Goal: Task Accomplishment & Management: Complete application form

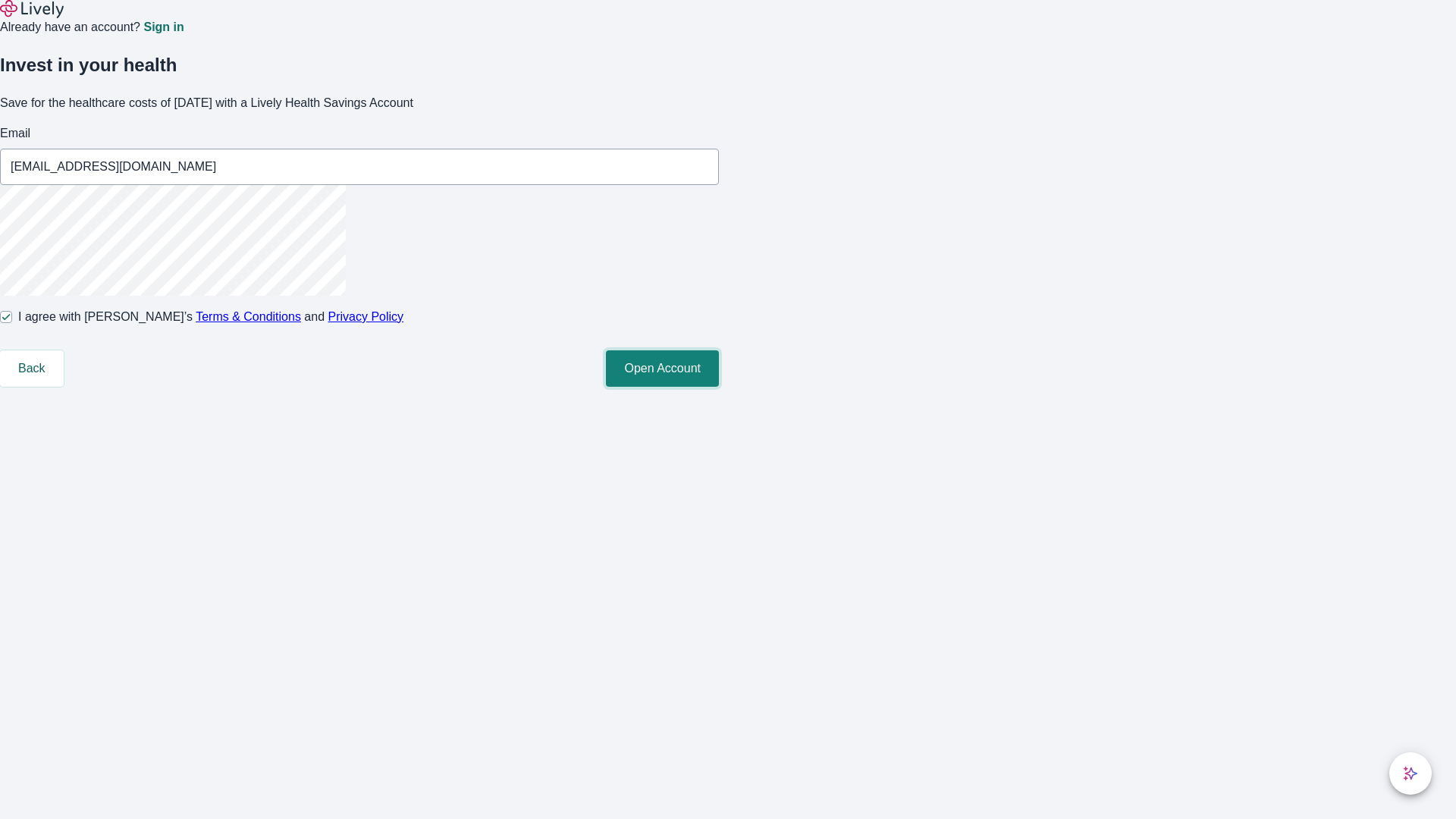
click at [719, 387] on button "Open Account" at bounding box center [662, 369] width 113 height 36
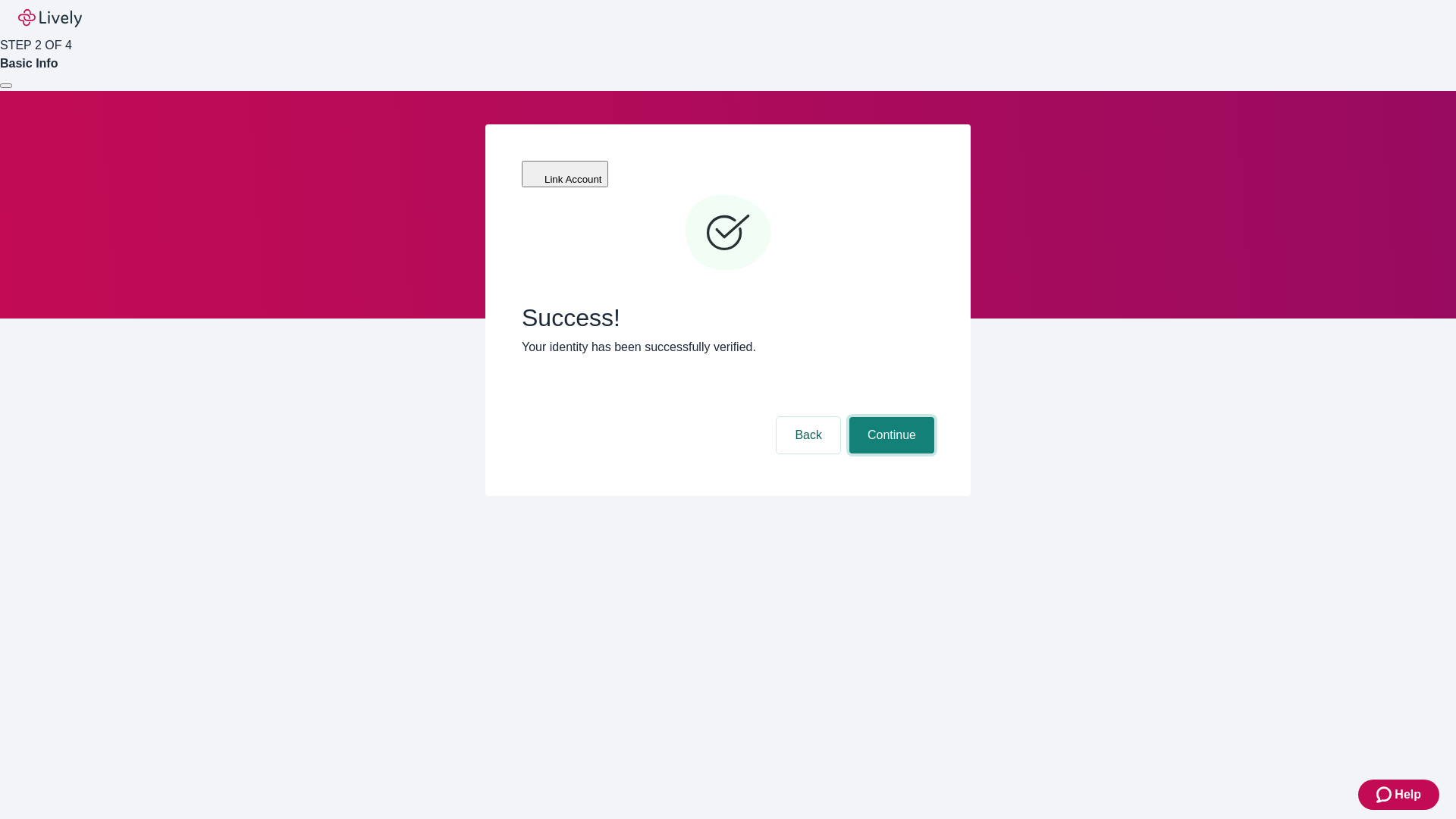
click at [890, 417] on button "Continue" at bounding box center [891, 435] width 85 height 36
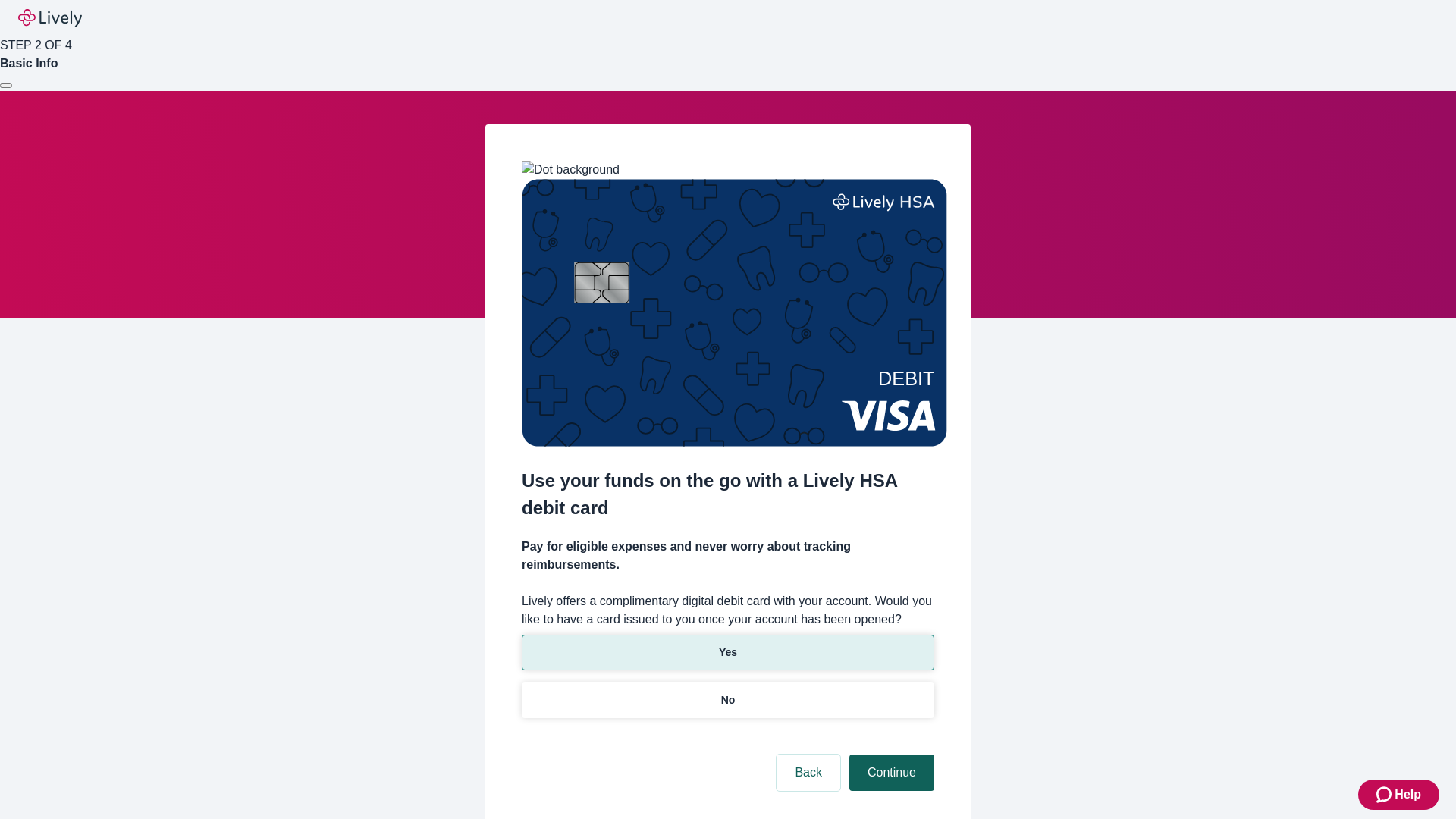
click at [727, 645] on p "Yes" at bounding box center [727, 652] width 18 height 16
click at [890, 755] on button "Continue" at bounding box center [891, 773] width 85 height 36
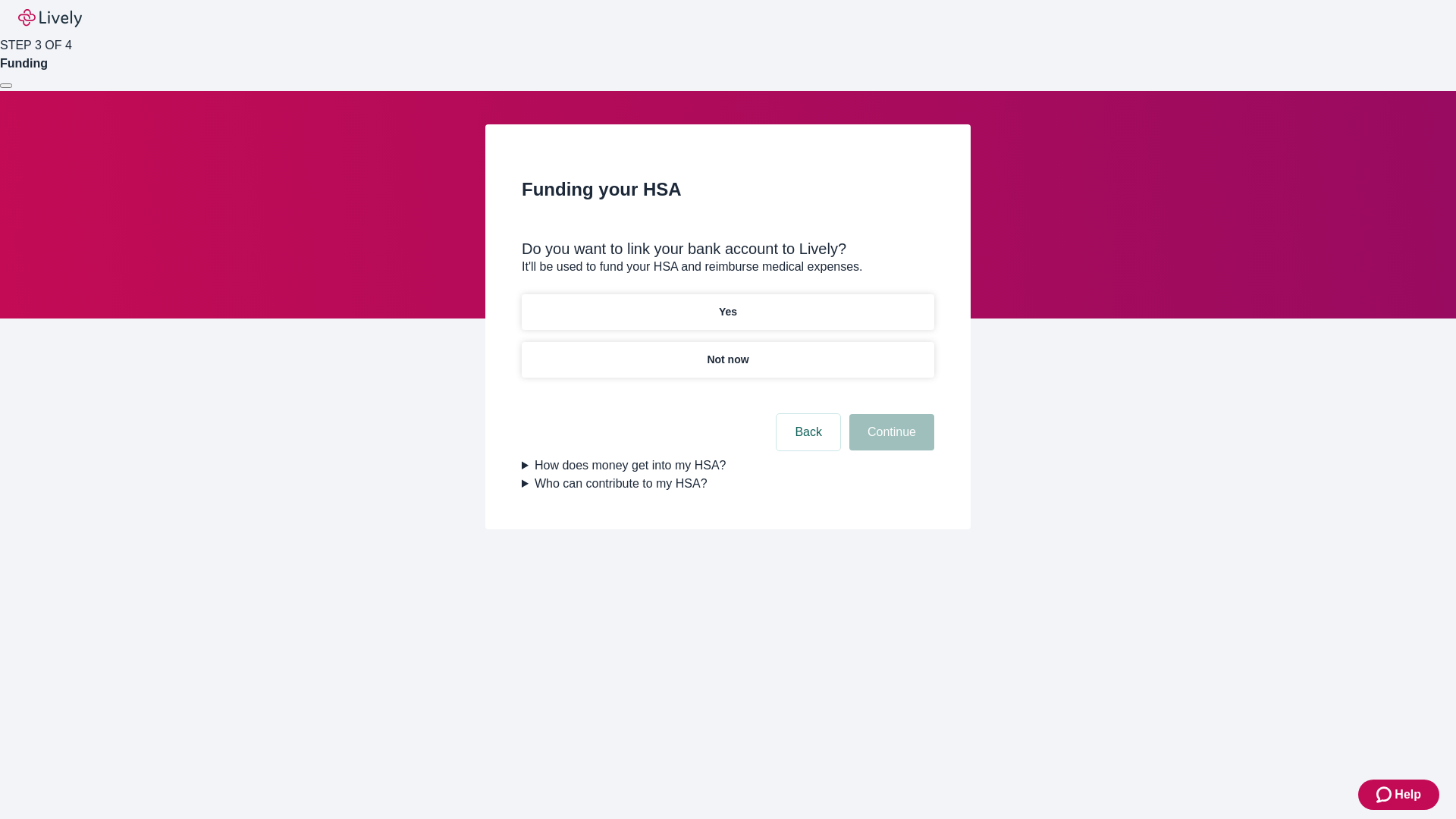
click at [727, 351] on p "Not now" at bounding box center [727, 359] width 42 height 16
click at [890, 441] on button "Continue" at bounding box center [891, 432] width 85 height 36
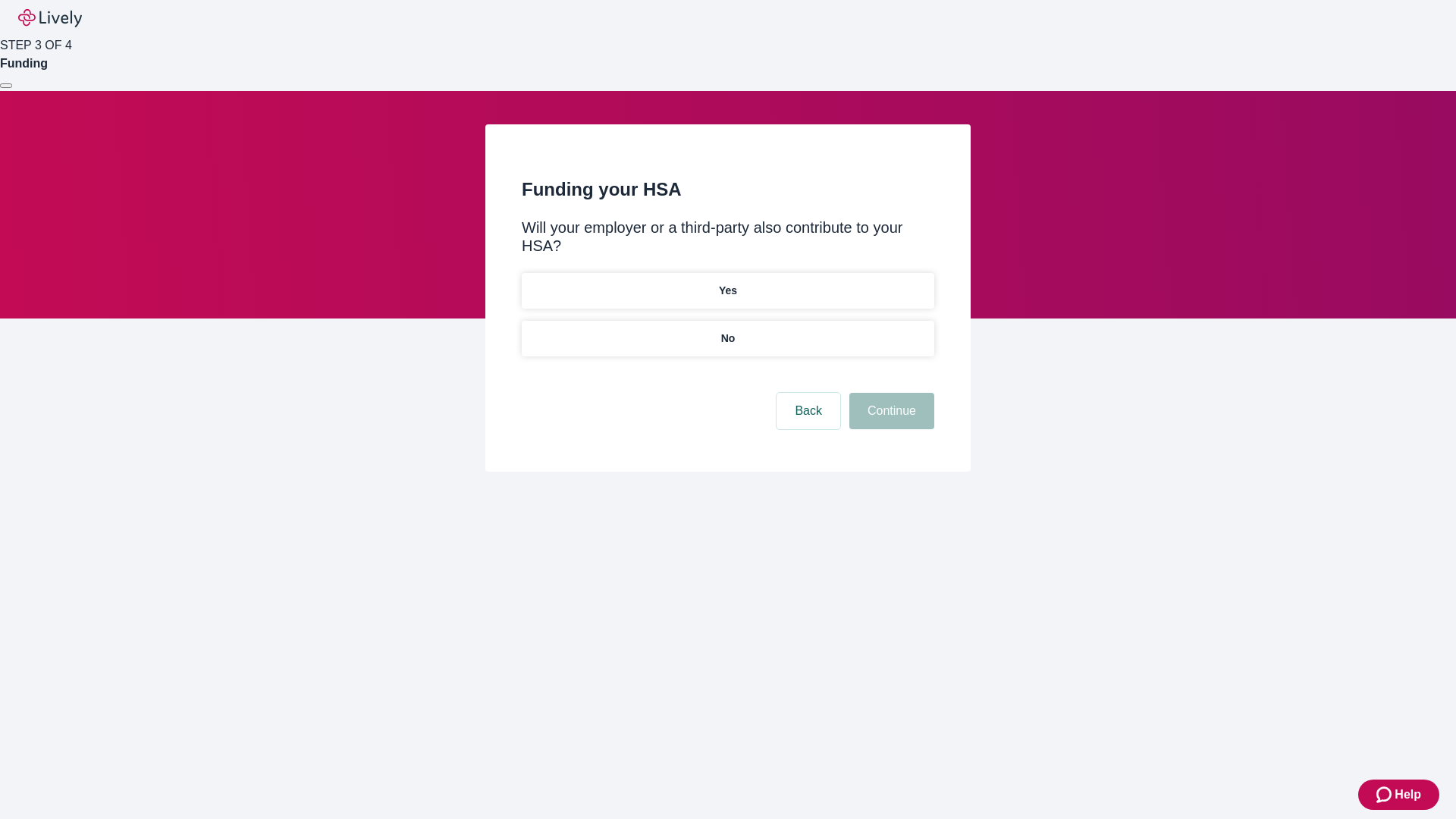
click at [727, 331] on p "No" at bounding box center [728, 339] width 15 height 16
click at [890, 393] on button "Continue" at bounding box center [891, 411] width 85 height 36
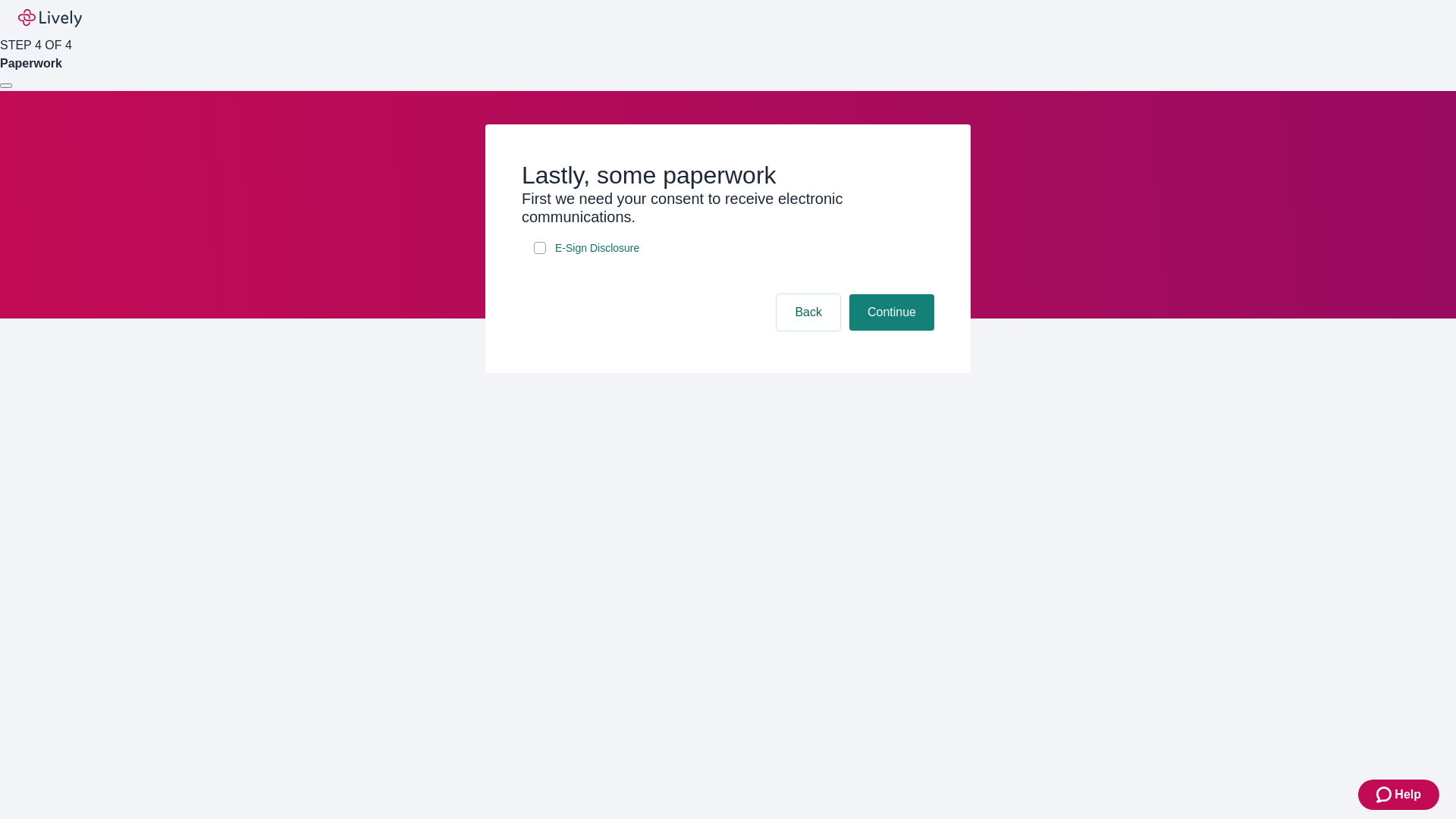
click at [540, 254] on input "E-Sign Disclosure" at bounding box center [540, 248] width 12 height 12
checkbox input "true"
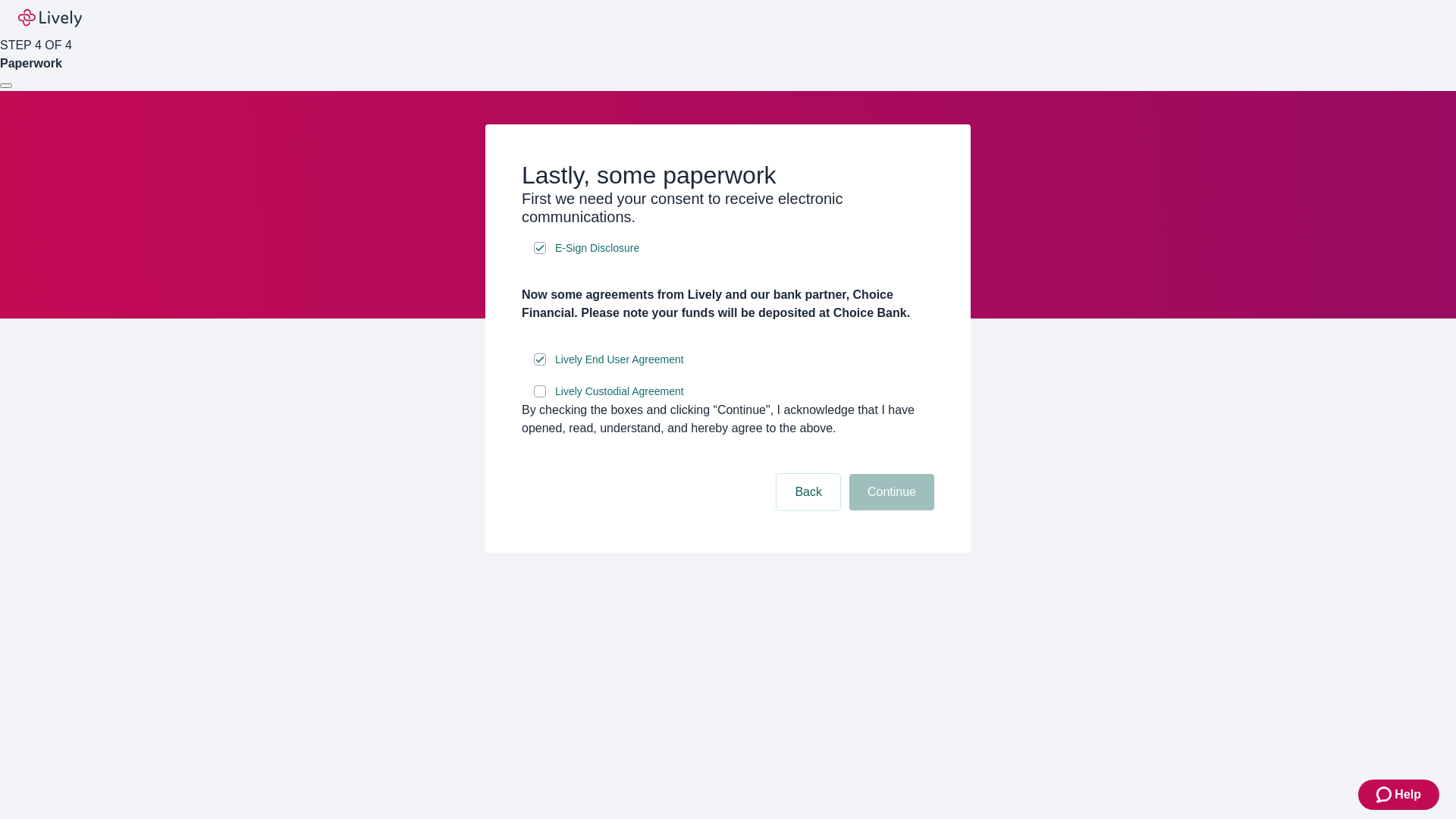
click at [540, 397] on input "Lively Custodial Agreement" at bounding box center [540, 391] width 12 height 12
checkbox input "true"
click at [890, 510] on button "Continue" at bounding box center [891, 492] width 85 height 36
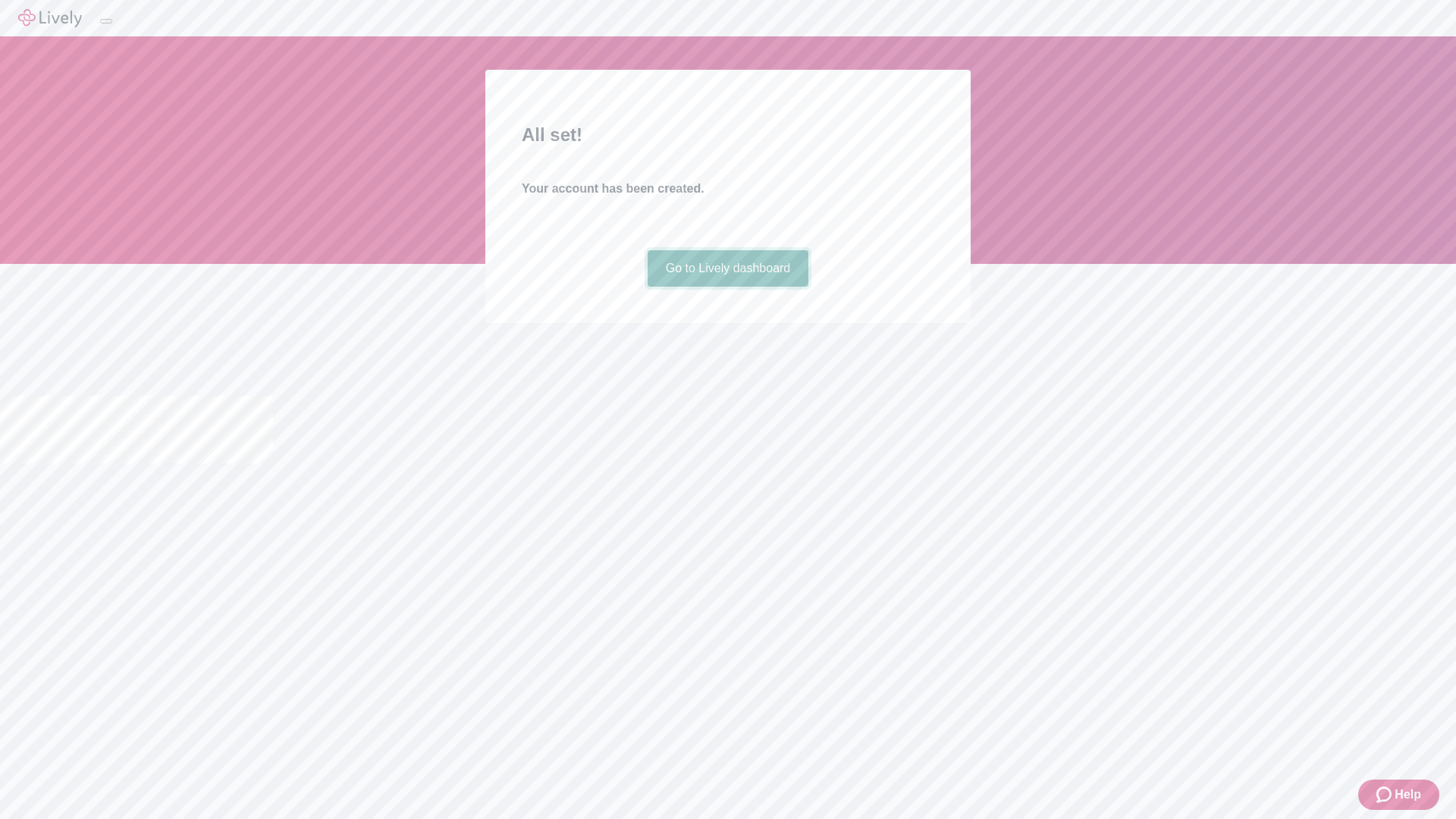
click at [727, 286] on link "Go to Lively dashboard" at bounding box center [728, 268] width 162 height 36
